Goal: Task Accomplishment & Management: Use online tool/utility

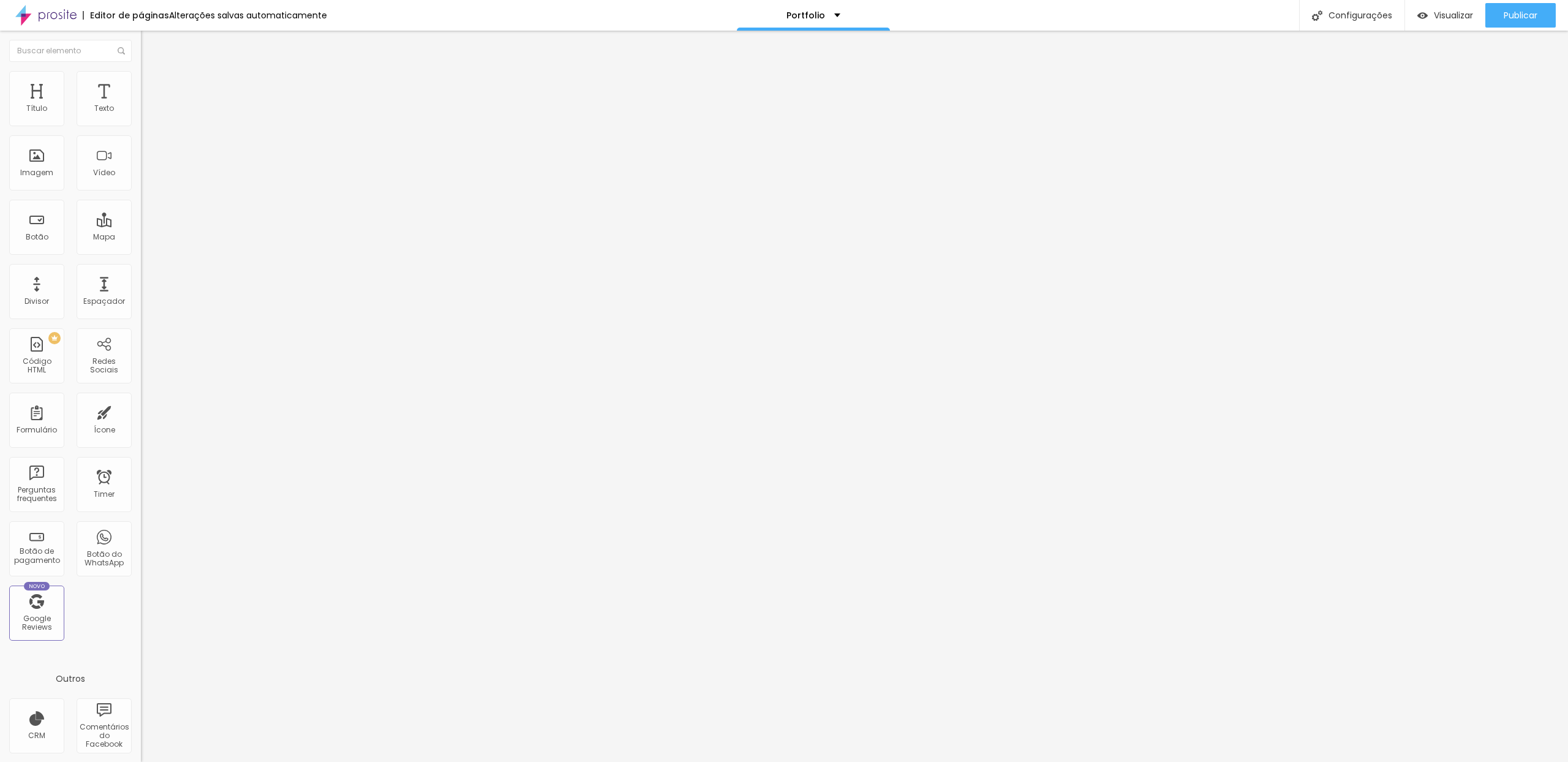
click at [152, 83] on span "Estilo" at bounding box center [161, 79] width 19 height 10
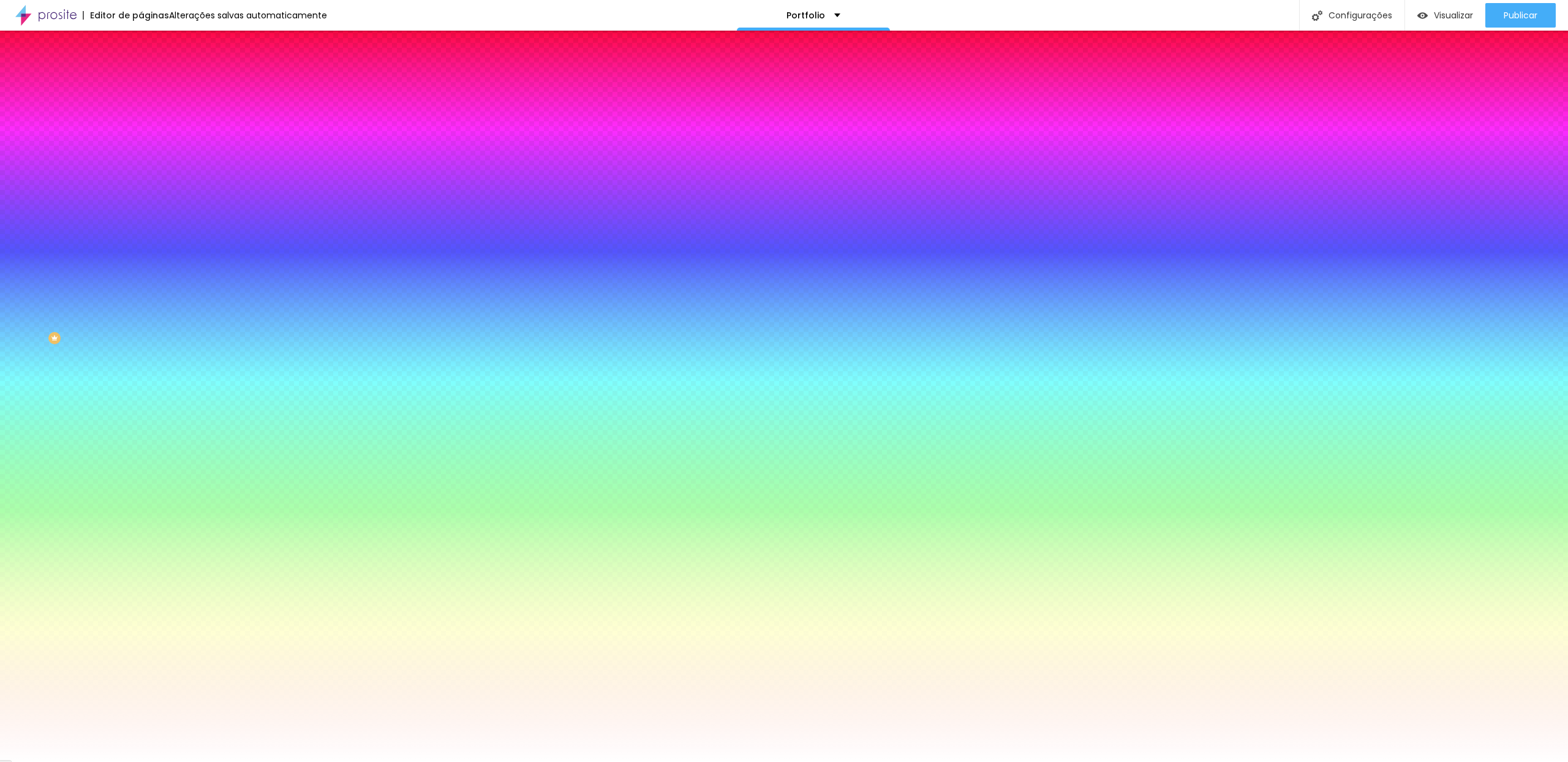
click at [141, 113] on span "Trocar imagem" at bounding box center [174, 107] width 67 height 10
click at [141, 71] on li "Conteúdo" at bounding box center [211, 65] width 141 height 12
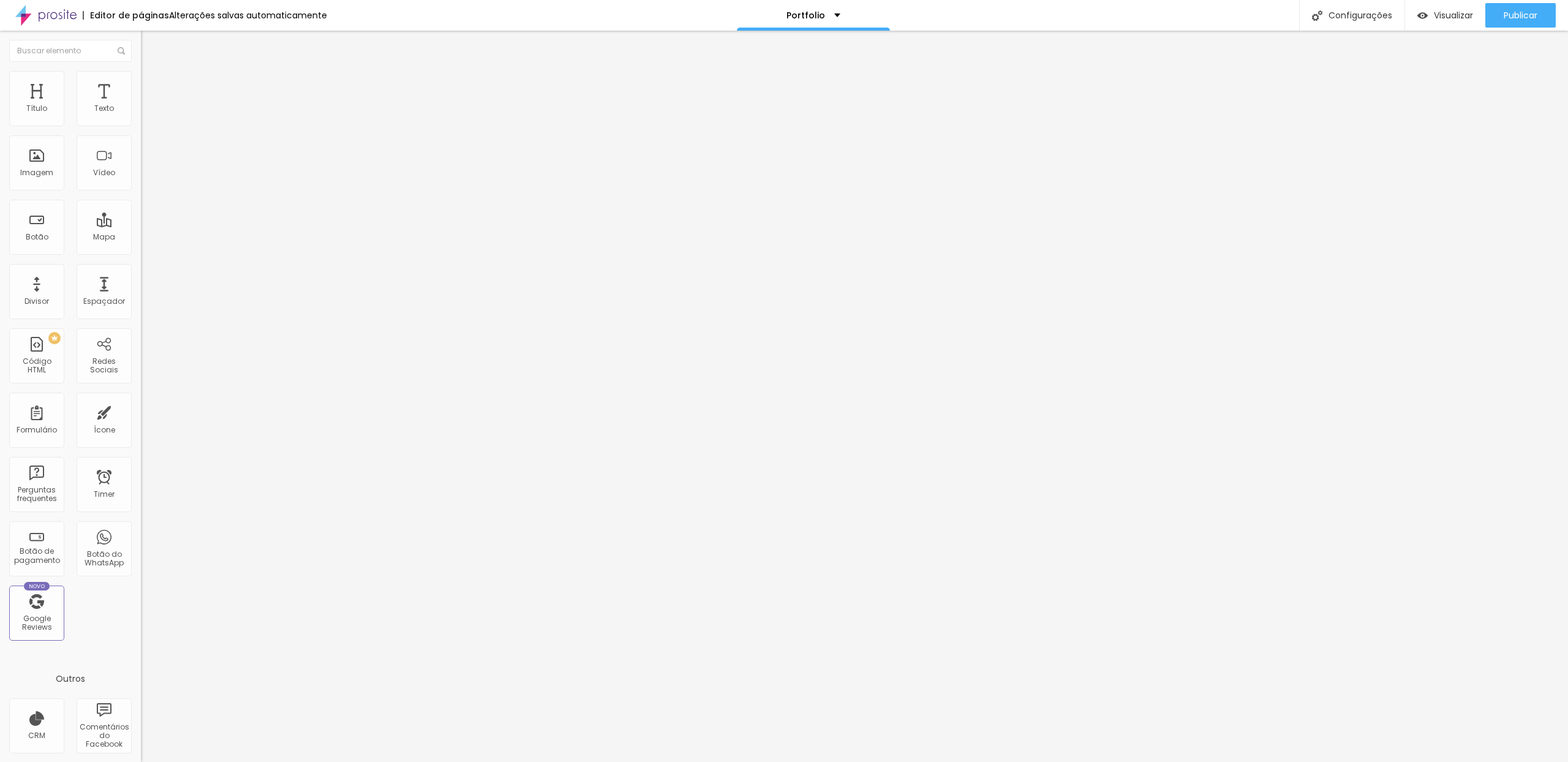
click at [141, 83] on li "Avançado" at bounding box center [211, 89] width 141 height 12
click at [152, 82] on span "Estilo" at bounding box center [161, 79] width 19 height 10
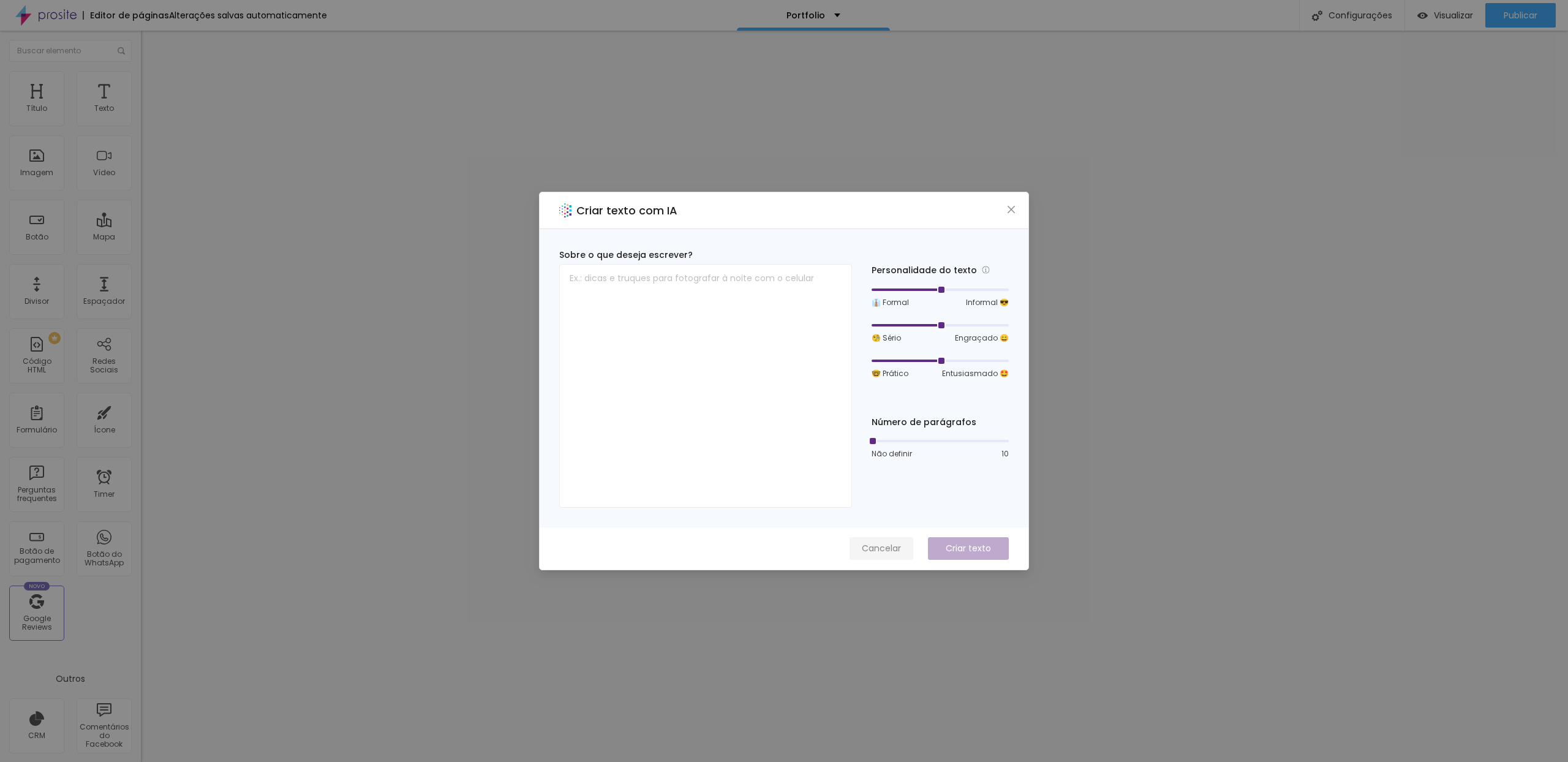
click at [886, 548] on span "Cancelar" at bounding box center [881, 548] width 39 height 13
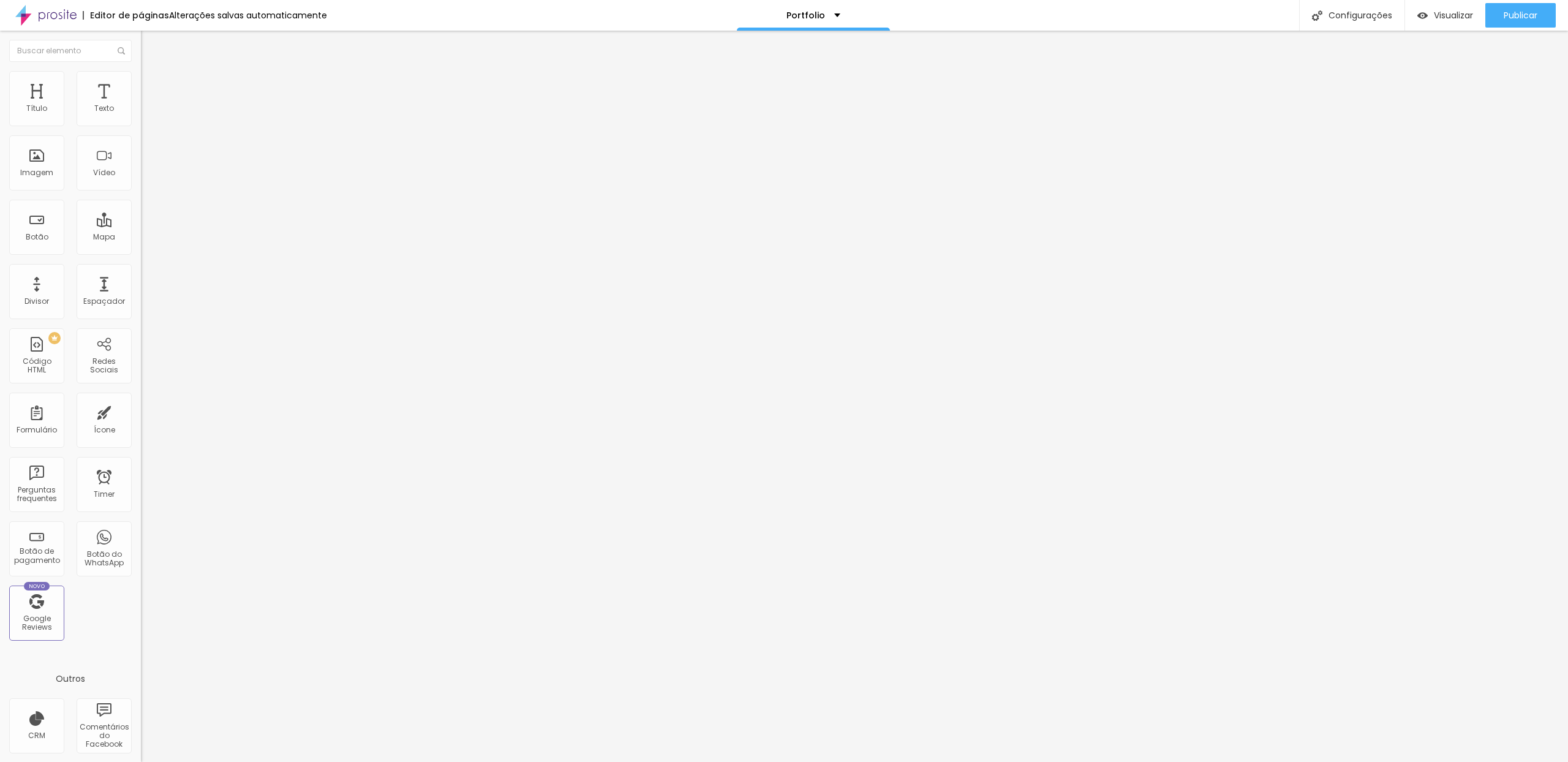
click at [141, 49] on button "Editar Título" at bounding box center [211, 44] width 141 height 28
click at [33, 177] on div "Imagem" at bounding box center [37, 173] width 33 height 9
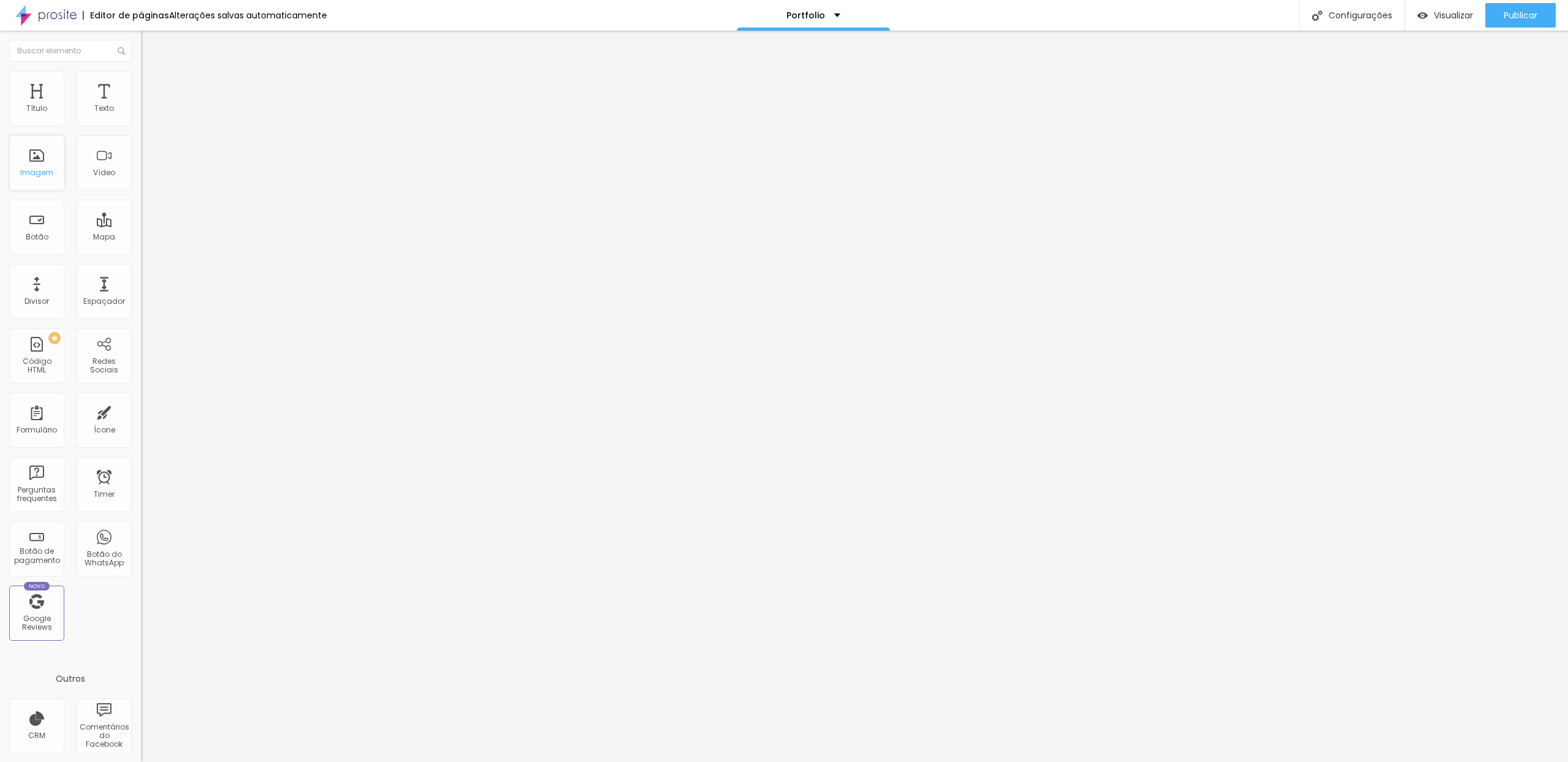
click at [33, 157] on div "Imagem" at bounding box center [36, 162] width 55 height 55
click at [141, 105] on span "Adicionar imagem" at bounding box center [180, 100] width 79 height 10
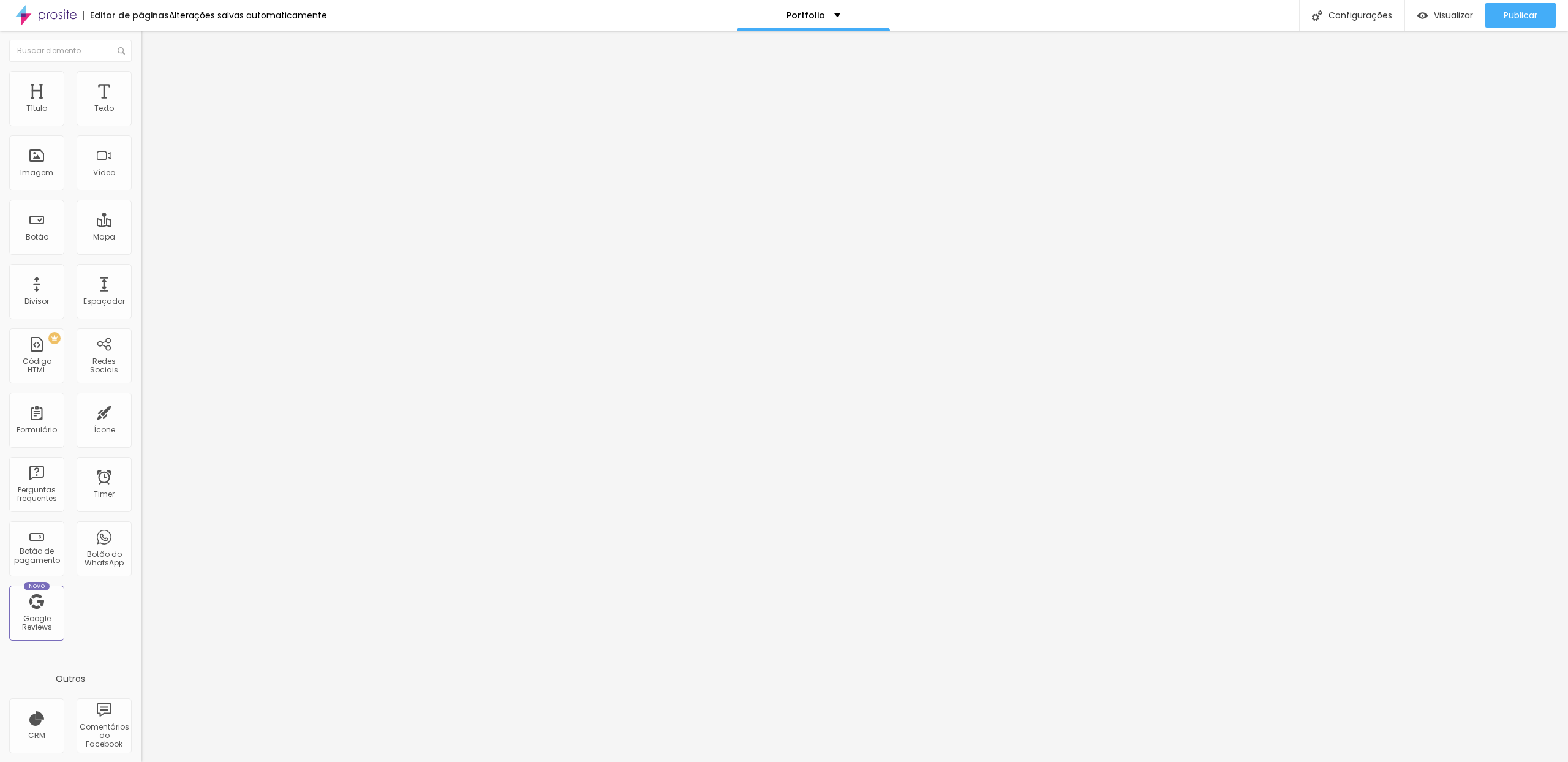
click at [152, 82] on span "Estilo" at bounding box center [161, 79] width 19 height 10
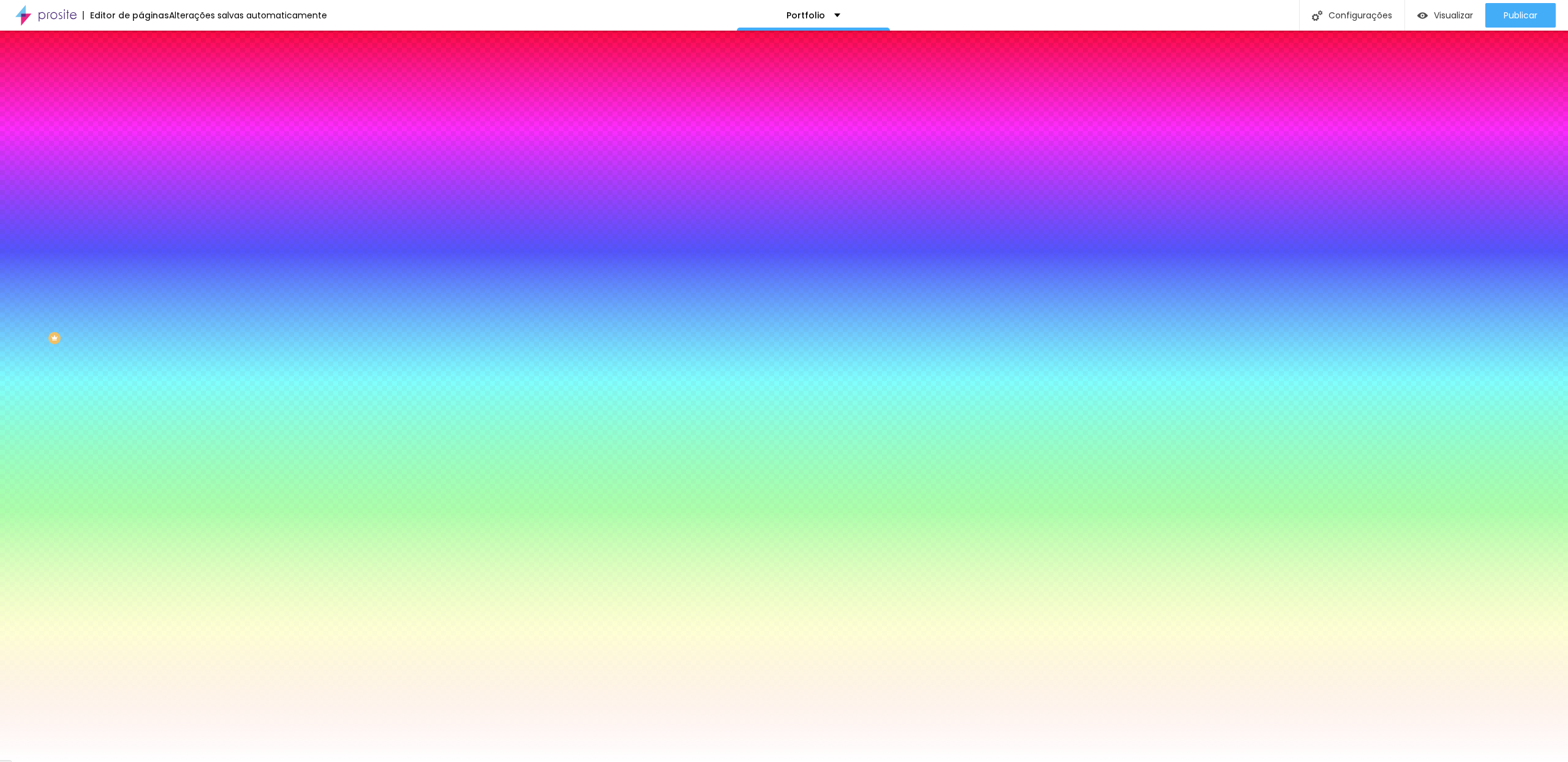
click at [141, 39] on button "Editar Seção" at bounding box center [211, 44] width 141 height 28
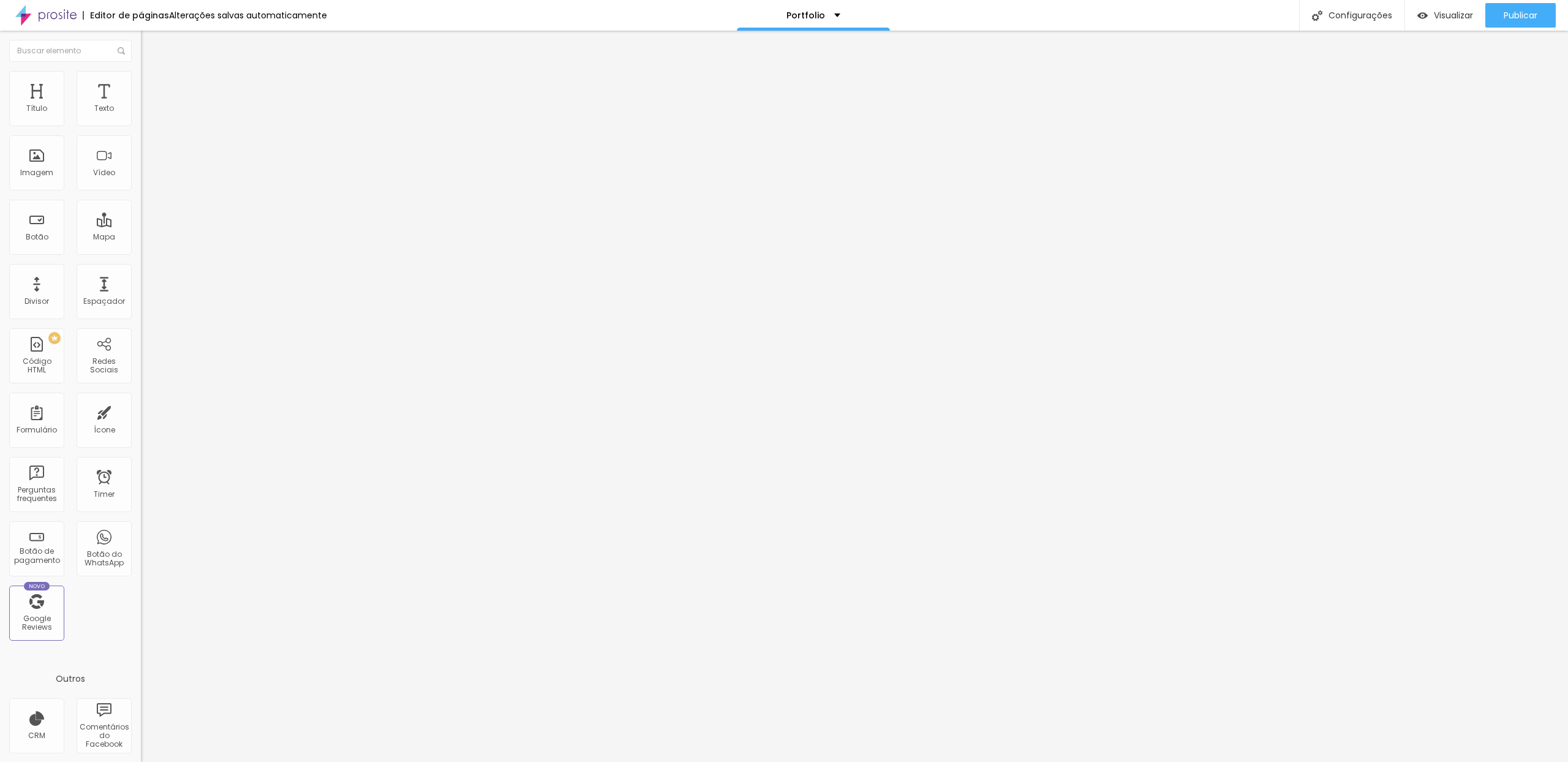
click at [141, 79] on li "Estilo" at bounding box center [211, 77] width 141 height 12
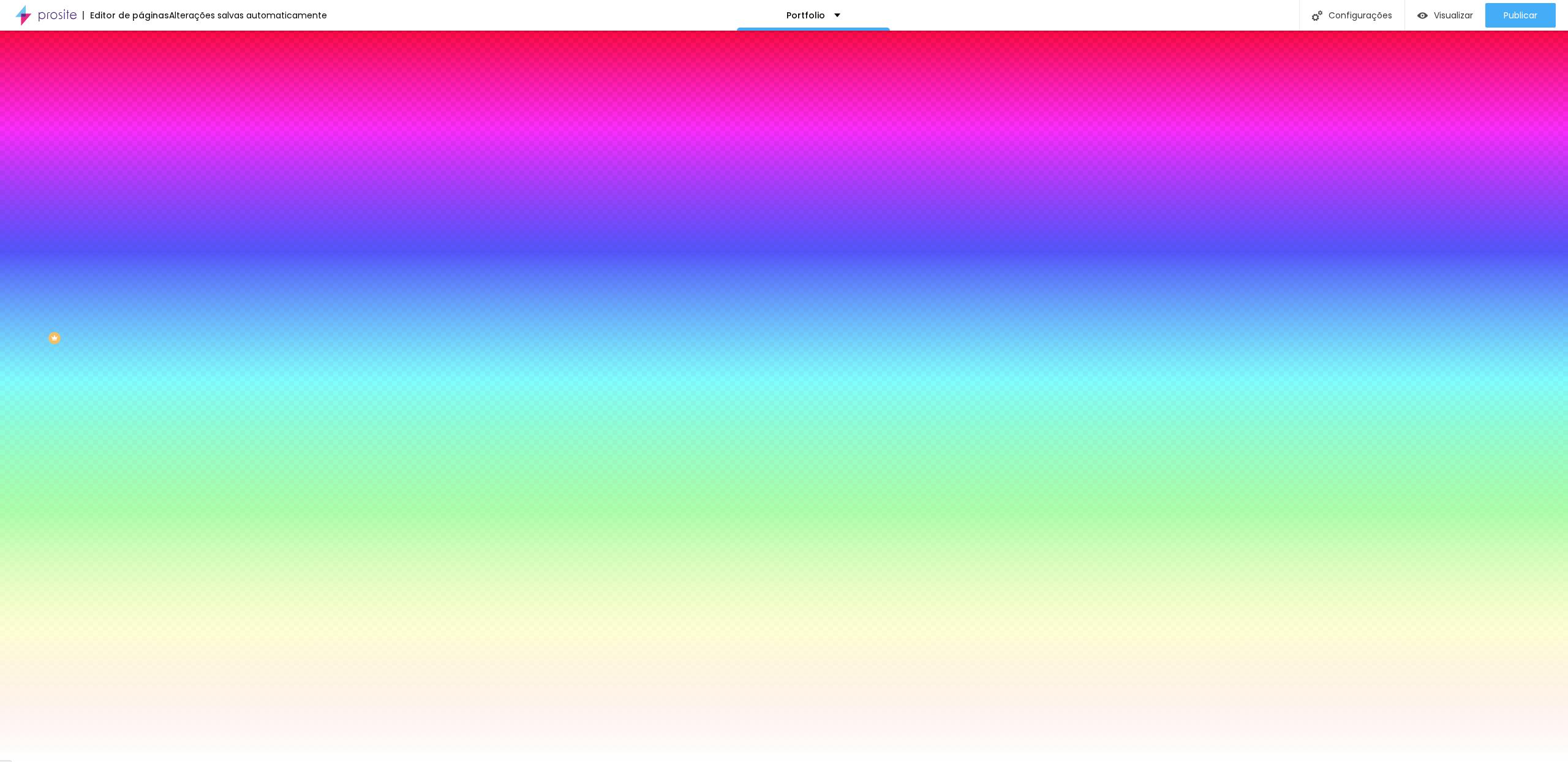
click at [141, 83] on img at bounding box center [146, 88] width 11 height 11
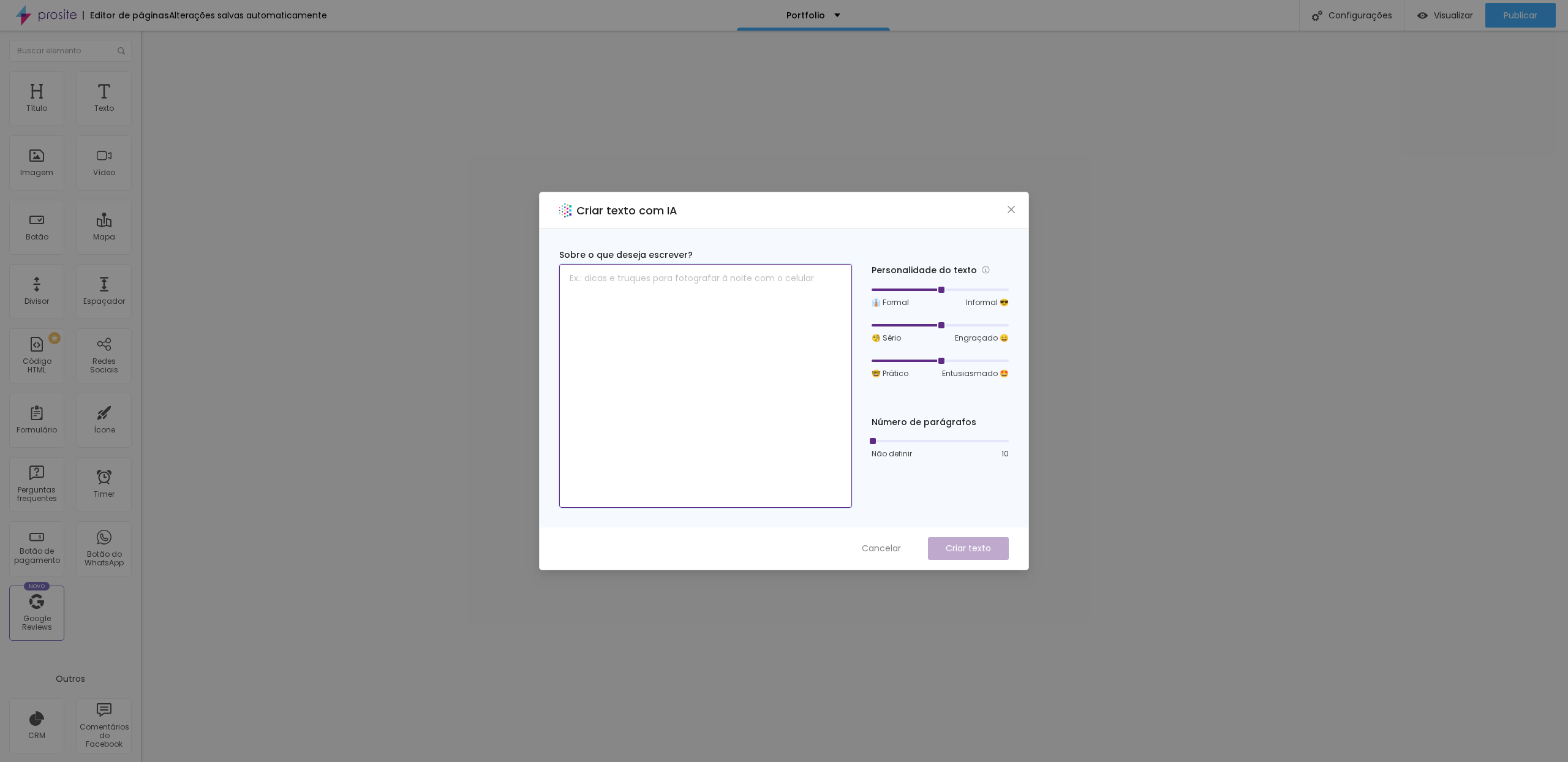
click at [572, 284] on textarea at bounding box center [705, 386] width 292 height 244
type textarea "Portfolio Wonder Produções"
click at [969, 547] on p "Criar texto" at bounding box center [968, 548] width 45 height 13
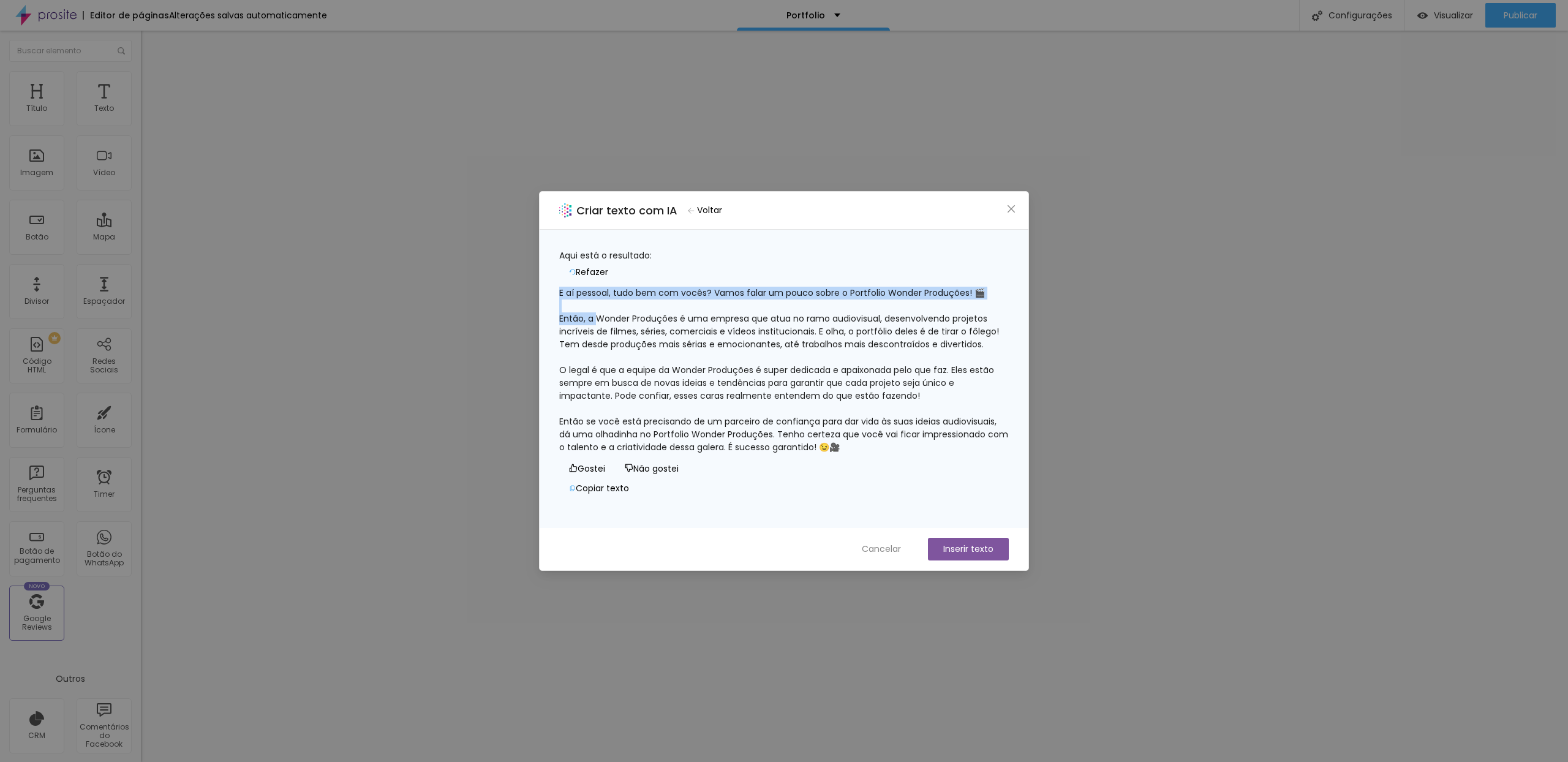
drag, startPoint x: 610, startPoint y: 323, endPoint x: 570, endPoint y: 286, distance: 54.5
click at [570, 287] on div "E aí pessoal, tudo bem com vocês? Vamos falar um pouco sobre o Portfolio Wonder…" at bounding box center [783, 371] width 450 height 168
click at [855, 518] on div "Aqui está o resultado: Refazer E aí pessoal, tudo bem com vocês? Vamos falar um…" at bounding box center [784, 379] width 488 height 298
click at [635, 478] on button "Não gostei" at bounding box center [651, 468] width 74 height 20
click at [608, 266] on span "Refazer" at bounding box center [592, 272] width 32 height 13
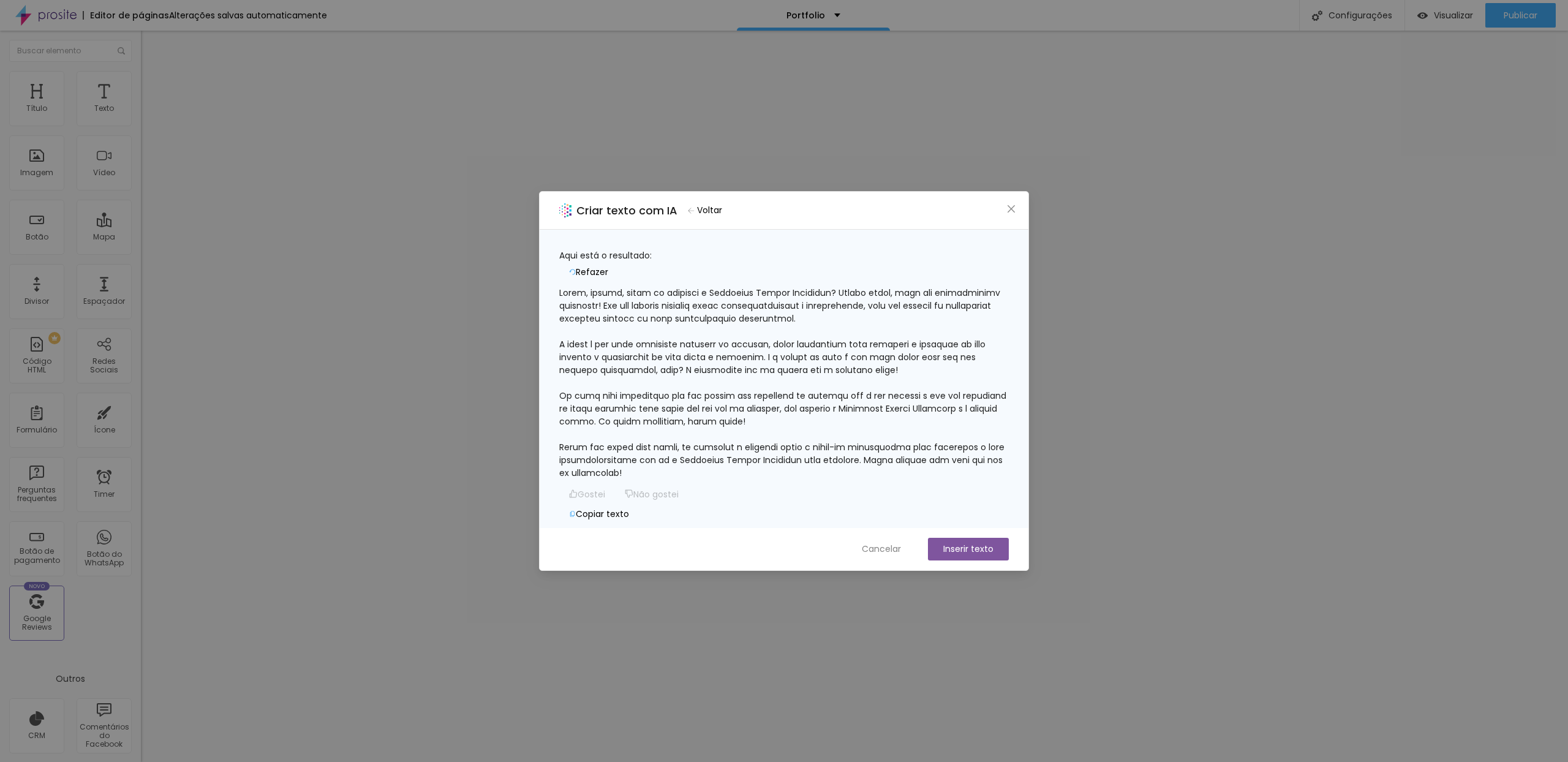
scroll to position [37, 0]
click at [639, 504] on button "Copiar texto" at bounding box center [599, 514] width 80 height 20
click at [888, 555] on button "Cancelar" at bounding box center [881, 549] width 63 height 23
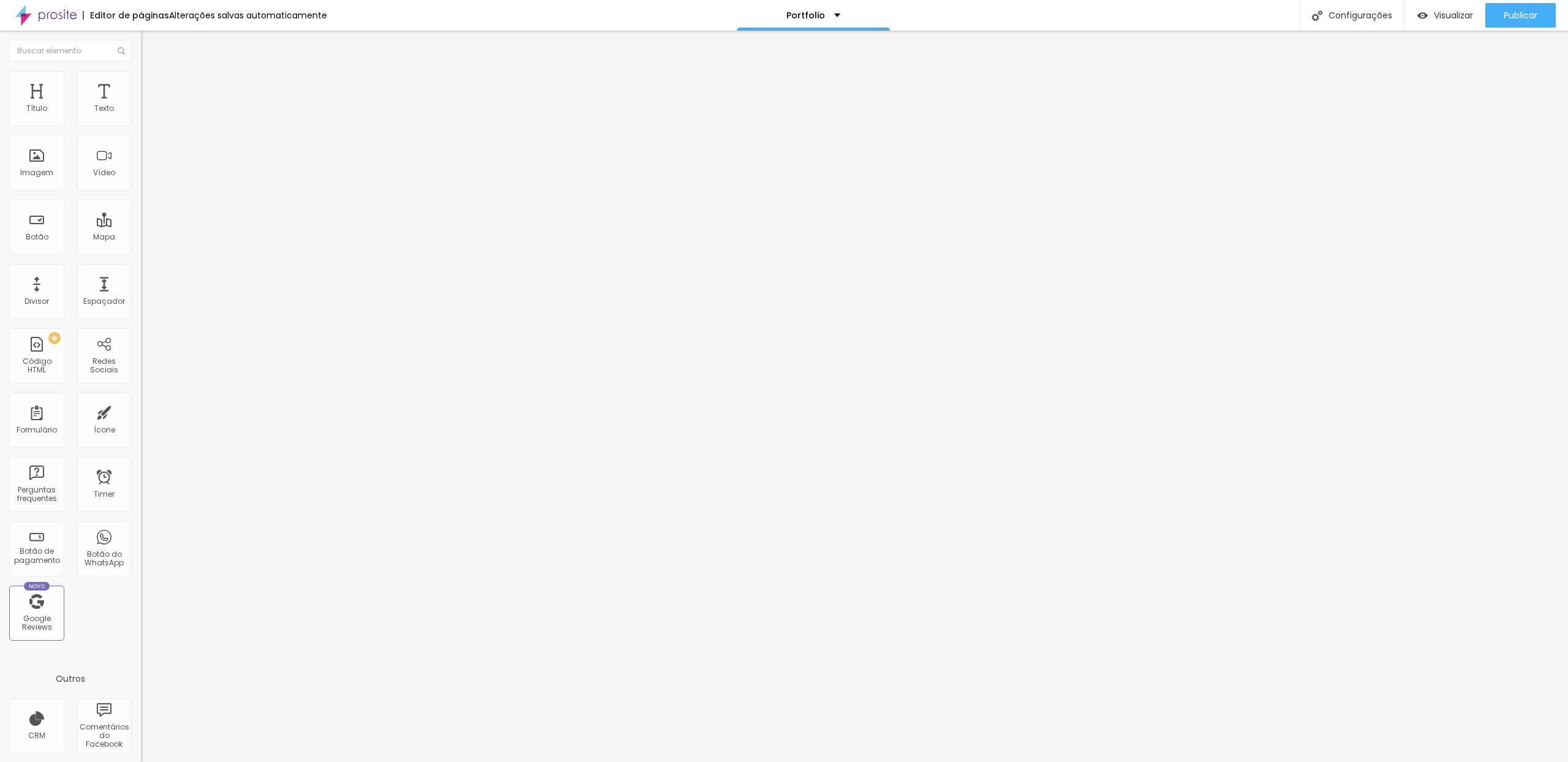
click at [141, 115] on span "Titulo 2" at bounding box center [160, 109] width 40 height 10
click at [141, 127] on span "Titulo 3" at bounding box center [158, 120] width 34 height 14
click at [141, 136] on span "Titulo 4" at bounding box center [157, 130] width 32 height 12
click at [141, 83] on li "Avançado" at bounding box center [211, 89] width 141 height 12
click at [141, 39] on button "Editar Coluna" at bounding box center [211, 44] width 141 height 28
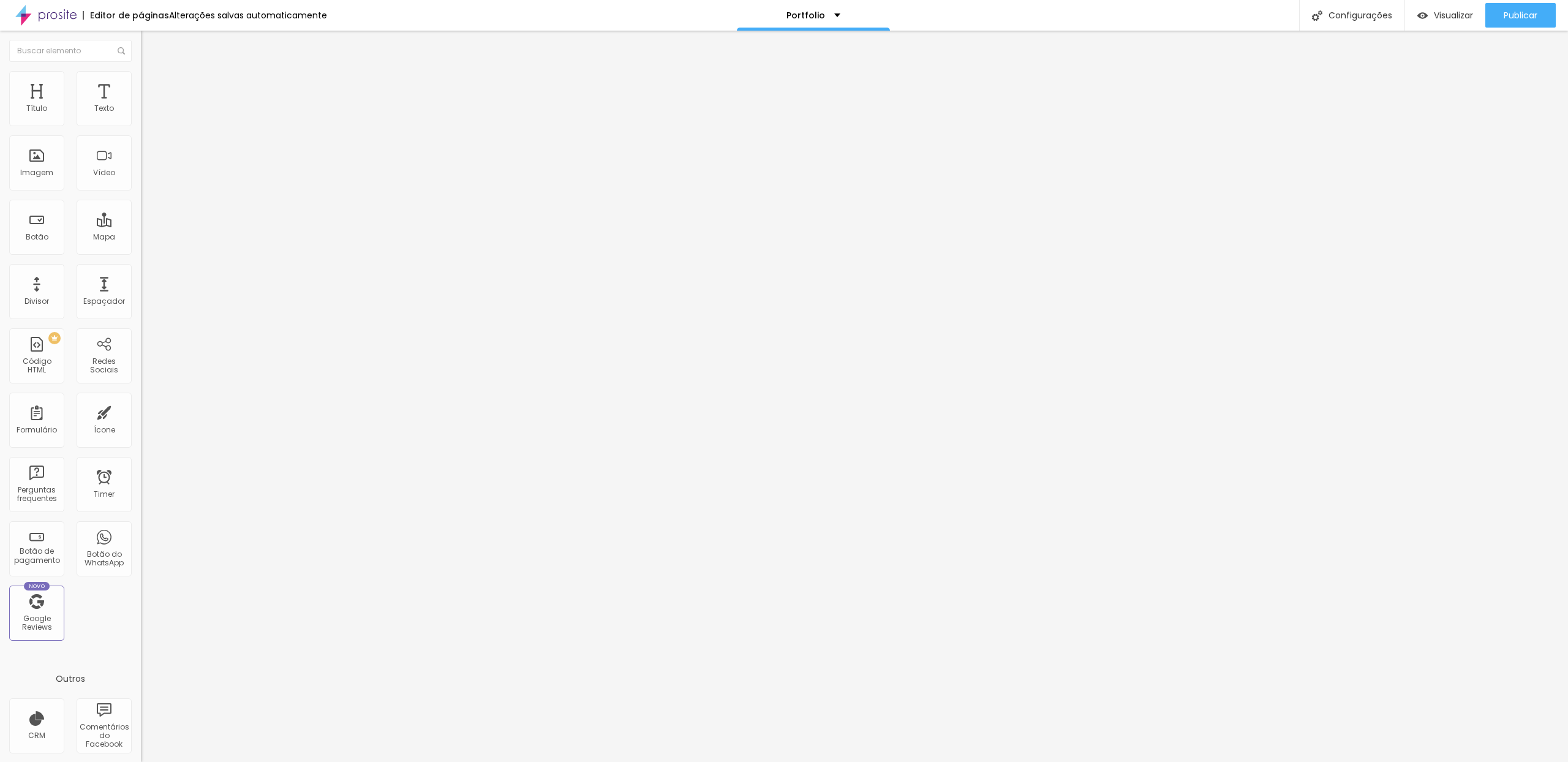
click at [150, 46] on div "Editar Coluna" at bounding box center [188, 44] width 76 height 10
click at [150, 46] on img "button" at bounding box center [155, 44] width 10 height 10
click at [150, 48] on div "Editar Coluna" at bounding box center [188, 44] width 76 height 10
click at [141, 80] on li "Estilo" at bounding box center [211, 77] width 141 height 12
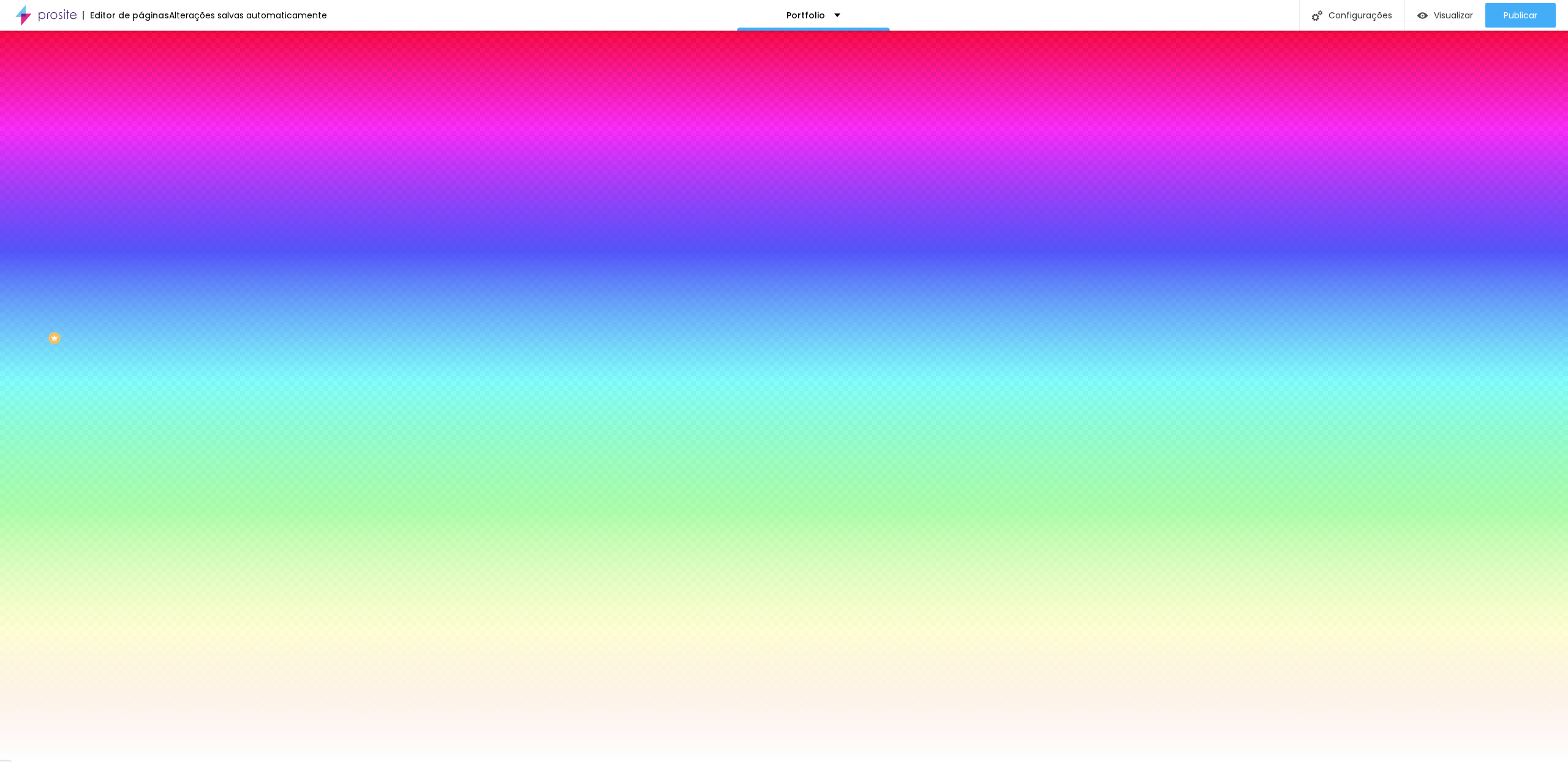
click at [141, 83] on li "Avançado" at bounding box center [211, 89] width 141 height 12
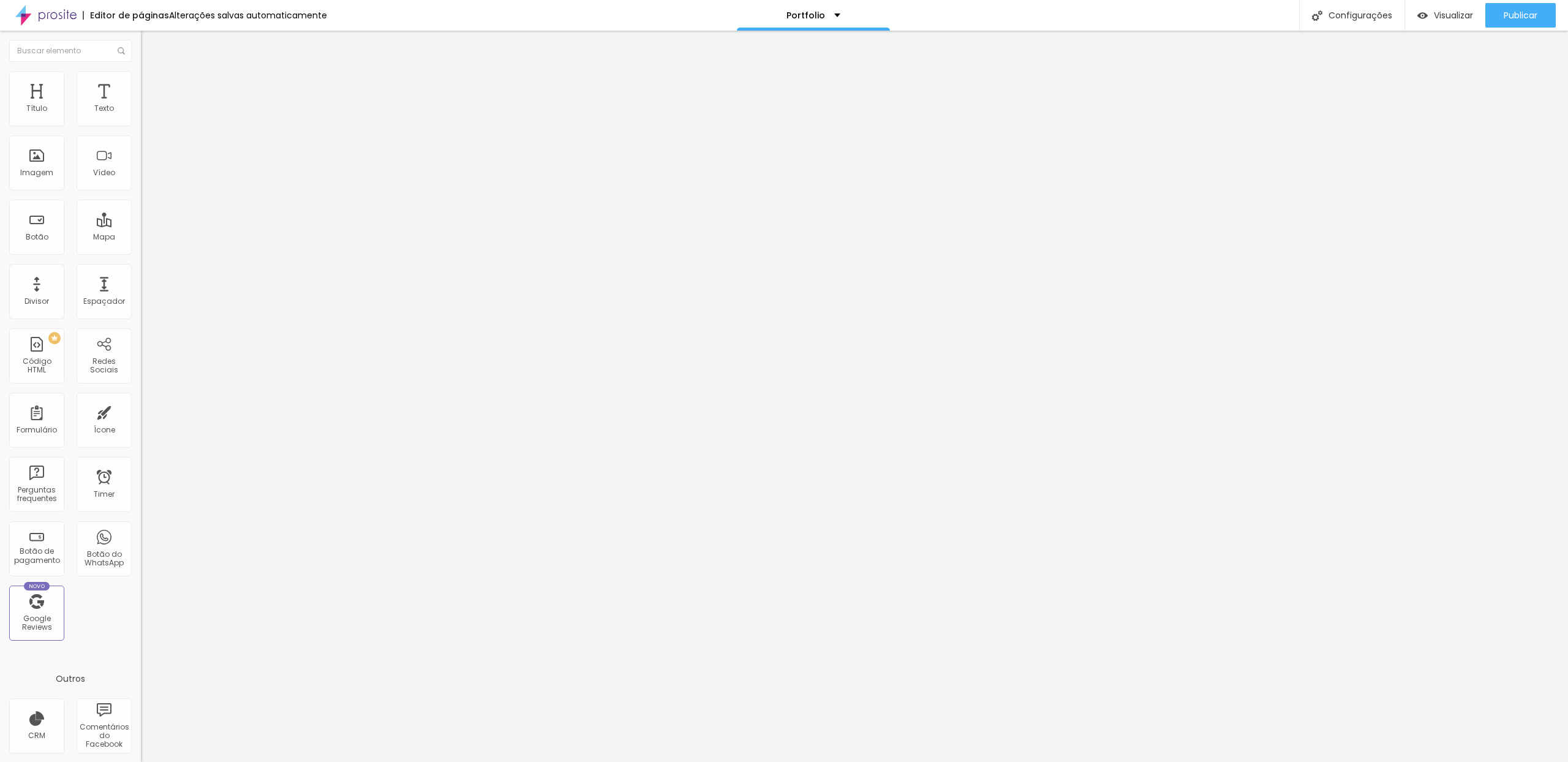
click at [150, 45] on img "button" at bounding box center [155, 44] width 10 height 10
click at [825, 18] on div "Portfolio" at bounding box center [813, 15] width 54 height 9
click at [150, 45] on img "button" at bounding box center [155, 44] width 10 height 10
click at [1356, 16] on div "Configurações" at bounding box center [1352, 15] width 105 height 30
click at [1006, 761] on div at bounding box center [784, 775] width 1568 height 11
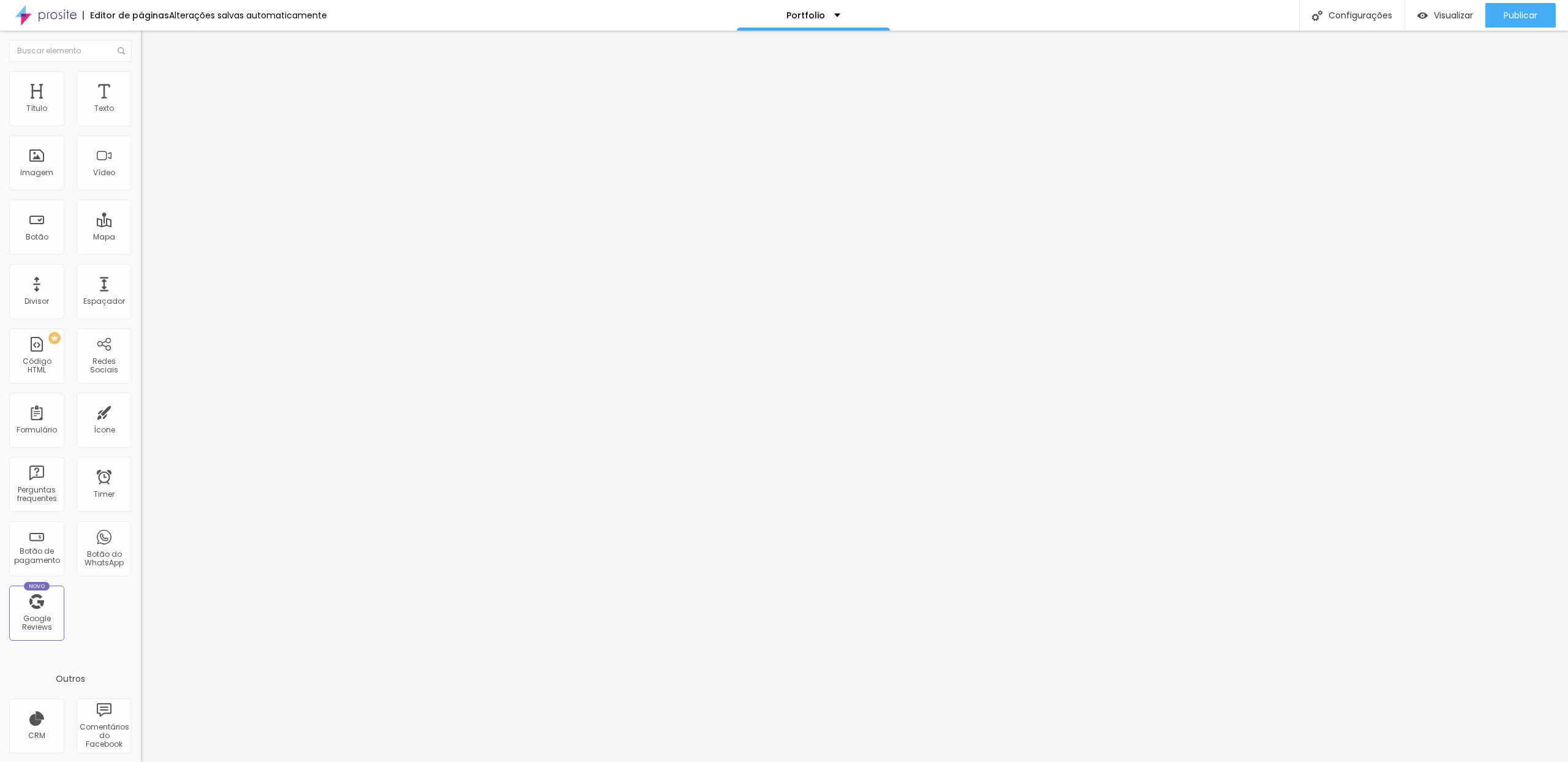
click at [141, 251] on input "https://" at bounding box center [214, 245] width 147 height 12
click at [152, 82] on span "Avançado" at bounding box center [172, 79] width 41 height 10
click at [150, 41] on img "button" at bounding box center [155, 44] width 10 height 10
click at [14, 41] on input "text" at bounding box center [70, 51] width 122 height 22
click at [141, 251] on input "https://" at bounding box center [214, 245] width 147 height 12
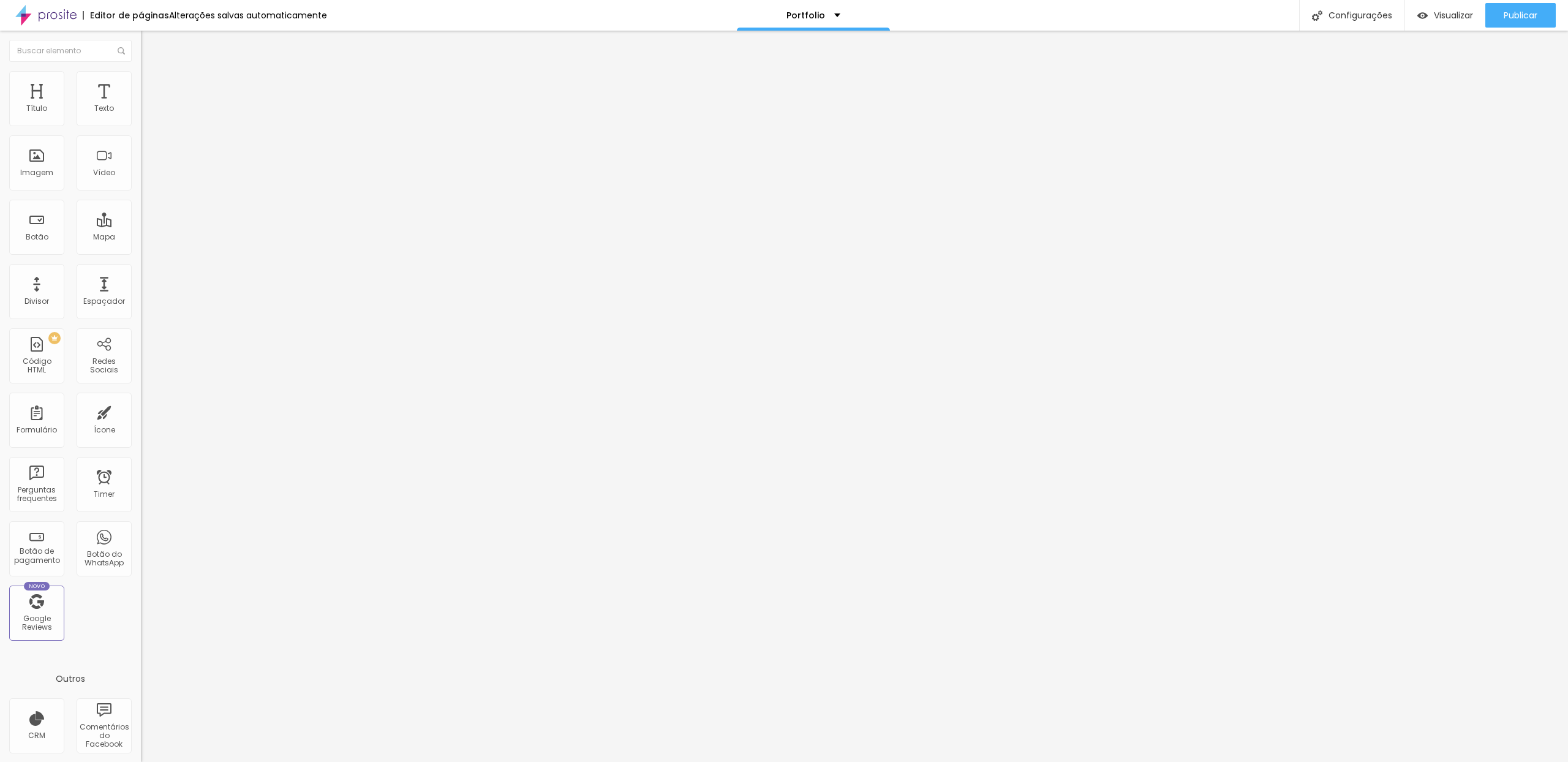
paste input "www.wonderproducoes.com.br/portfolio"
type input "https://www.wonderproducoes.com.br/portfolio/teasers"
click at [141, 391] on div "Editar Imagem Conteúdo Estilo Avançado Trocar imagem Descrição da imagem (Alt) …" at bounding box center [211, 396] width 141 height 732
click at [150, 44] on img "button" at bounding box center [155, 44] width 10 height 10
click at [141, 76] on img at bounding box center [146, 76] width 11 height 11
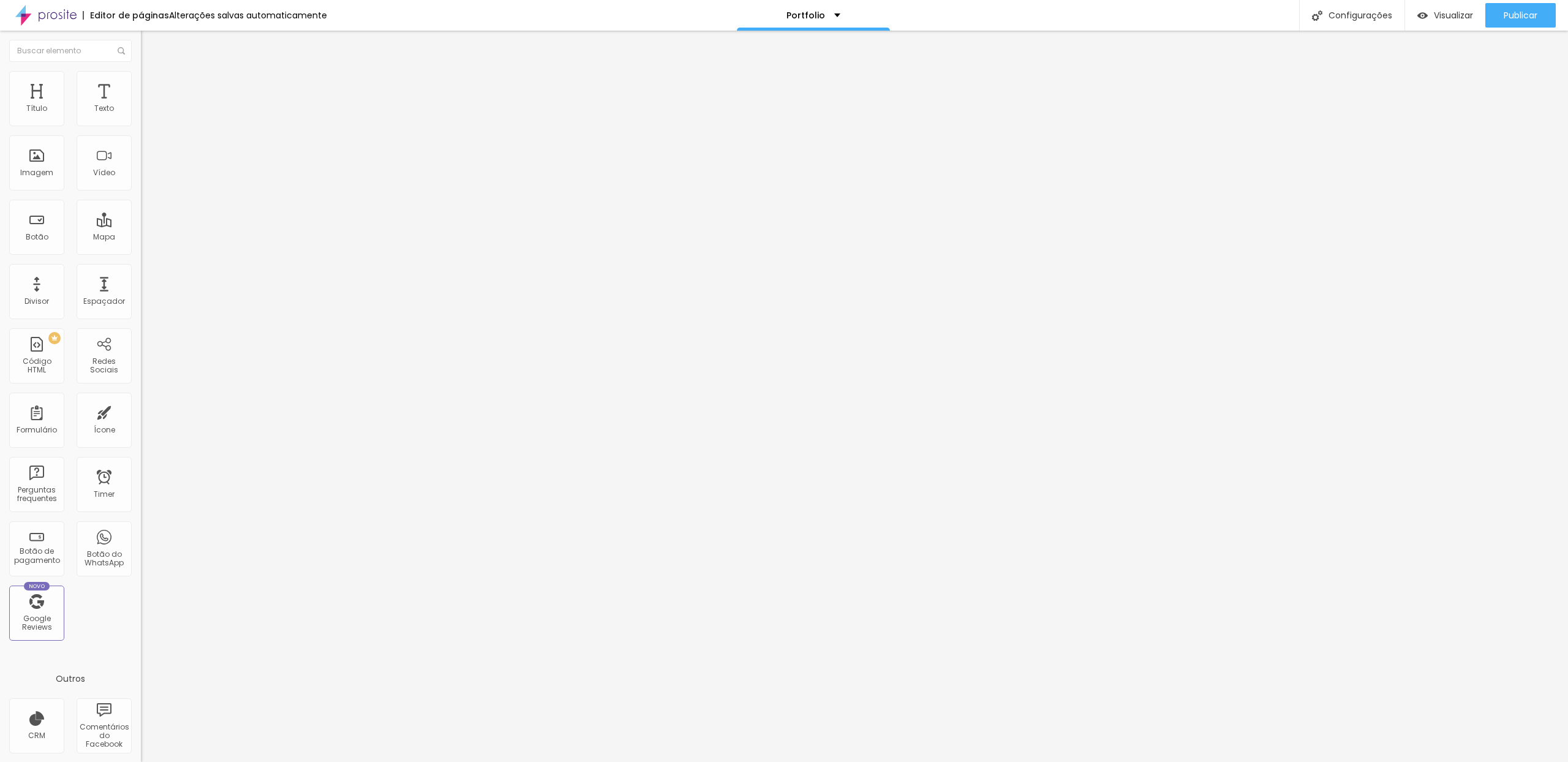
click at [150, 44] on div "Editar Texto" at bounding box center [185, 44] width 70 height 10
click at [150, 43] on img "button" at bounding box center [155, 44] width 10 height 10
click at [150, 44] on img "button" at bounding box center [155, 44] width 10 height 10
click at [150, 44] on img "button" at bounding box center [155, 44] width 10 height 10
click at [141, 79] on li "Avançado" at bounding box center [211, 77] width 141 height 12
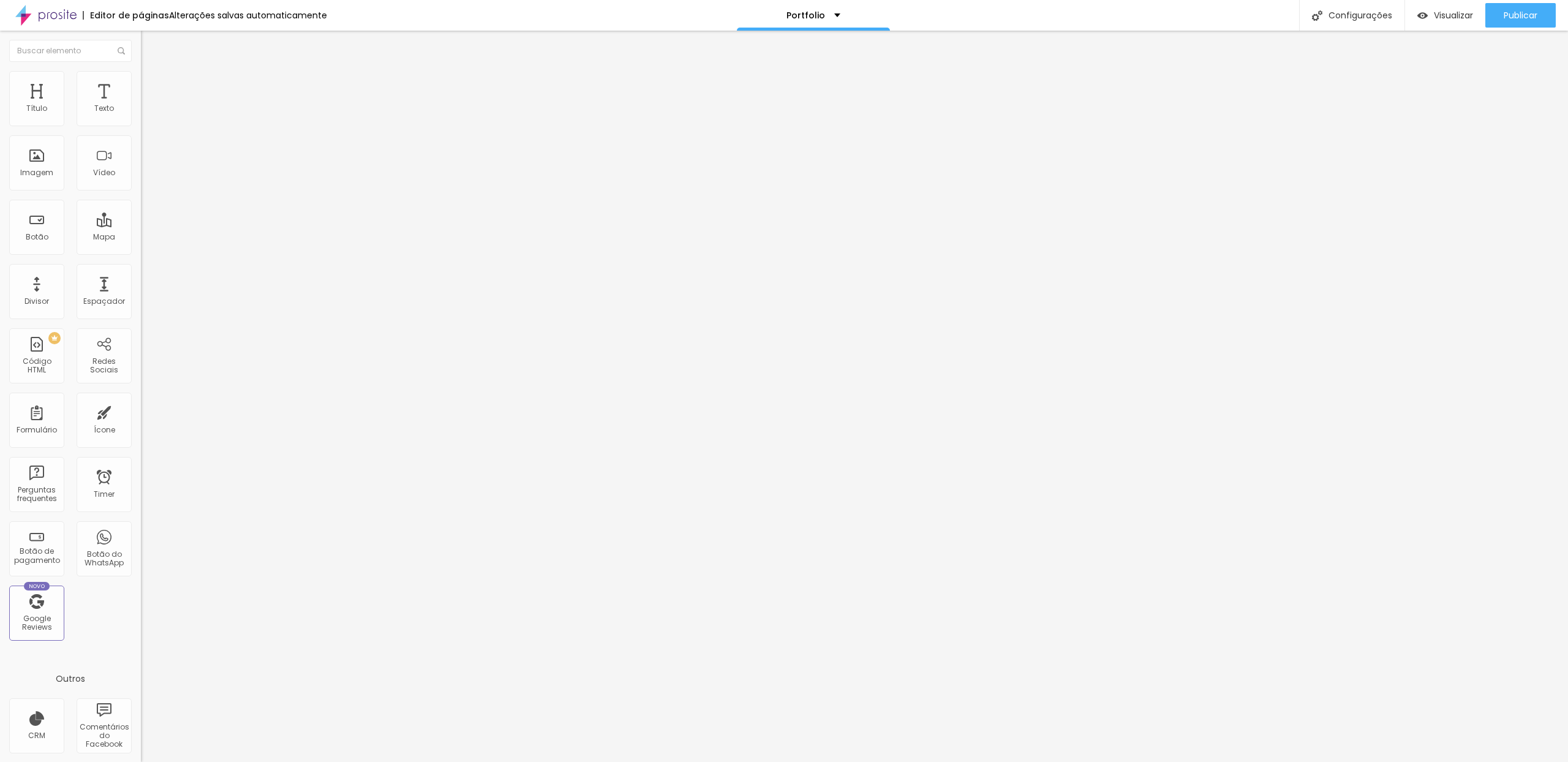
click at [141, 251] on input "[URL][DOMAIN_NAME]" at bounding box center [214, 245] width 147 height 12
click at [141, 251] on input "https://www.wonderproducoes.com.br/portfolio/aftermovies" at bounding box center [214, 245] width 147 height 12
type input "https://www.wonderproducoes.com.br/portfolio/video-vsl"
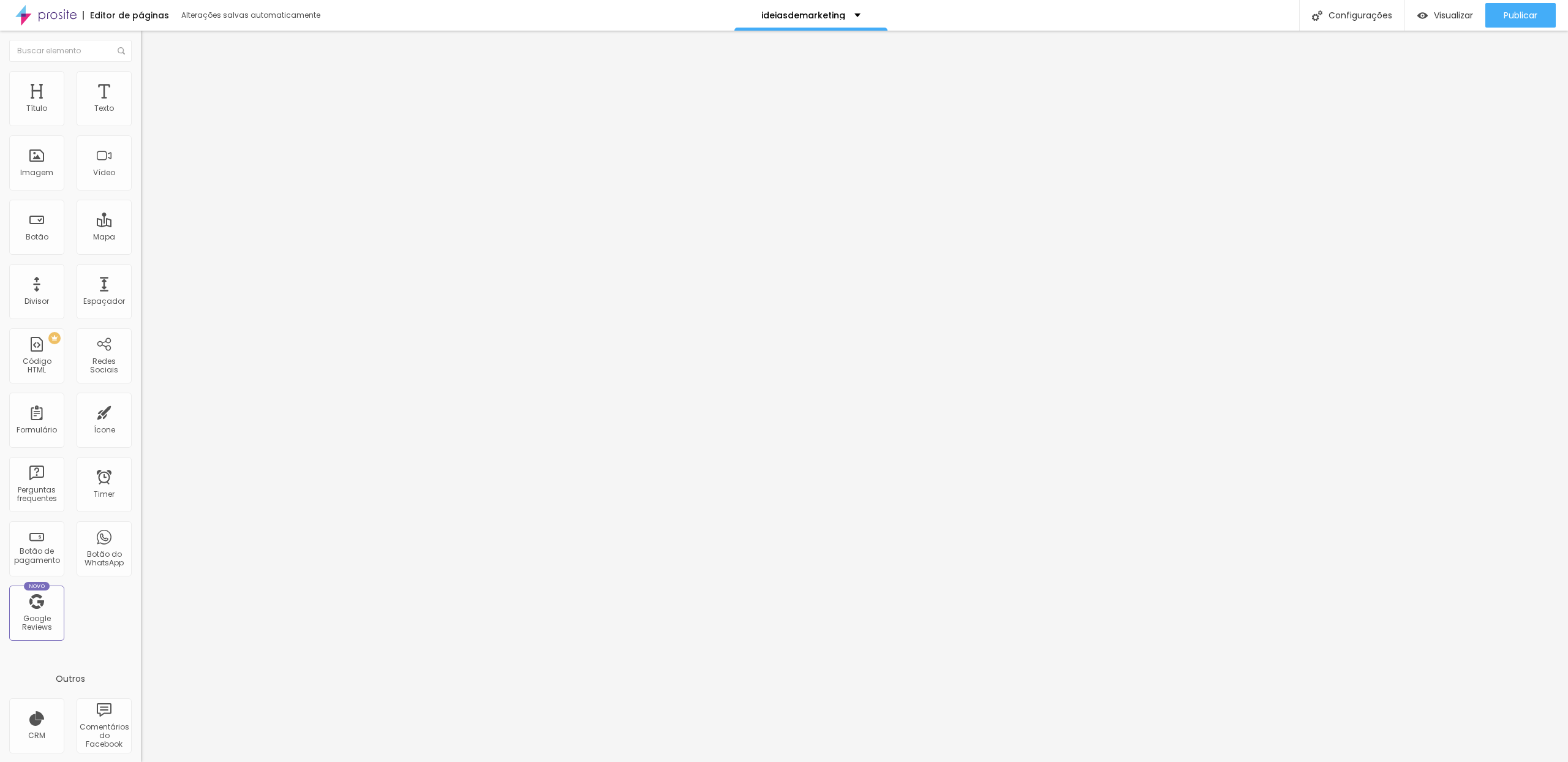
click at [141, 416] on div "Editar Imagem Conteúdo Estilo Avançado Trocar imagem Descrição da imagem (Alt) …" at bounding box center [211, 396] width 141 height 732
click at [141, 251] on input "https://" at bounding box center [214, 245] width 147 height 12
